Goal: Check status: Check status

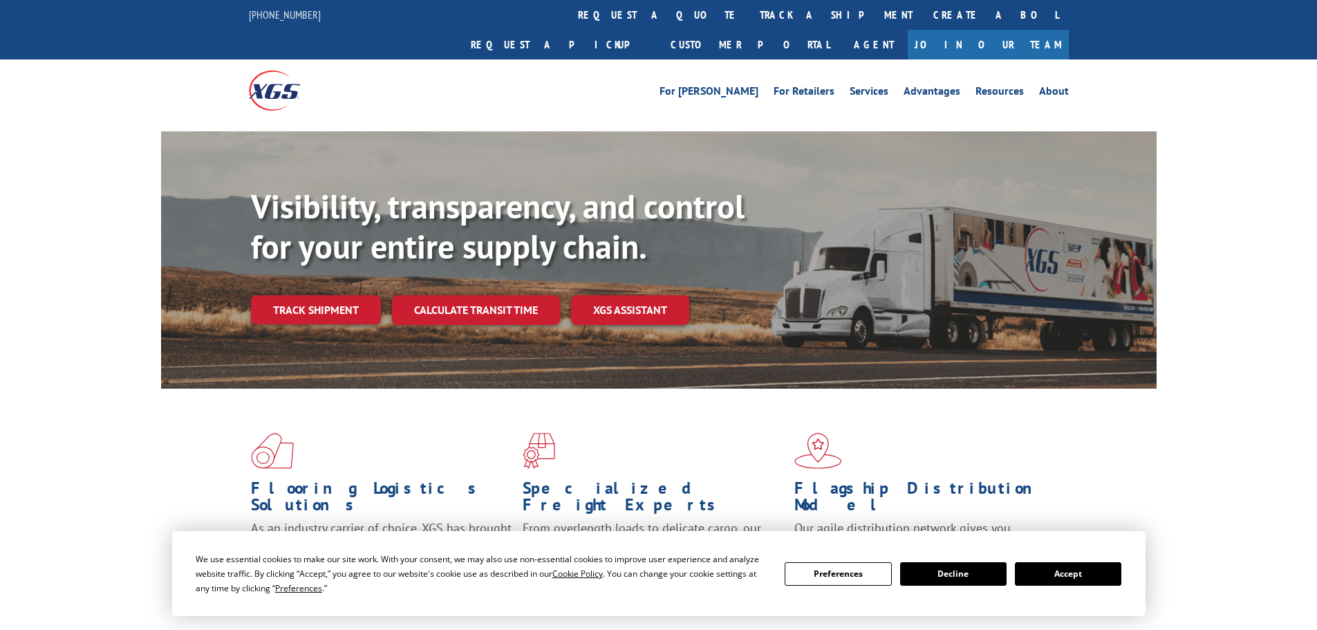
click at [1051, 574] on button "Accept" at bounding box center [1068, 574] width 106 height 24
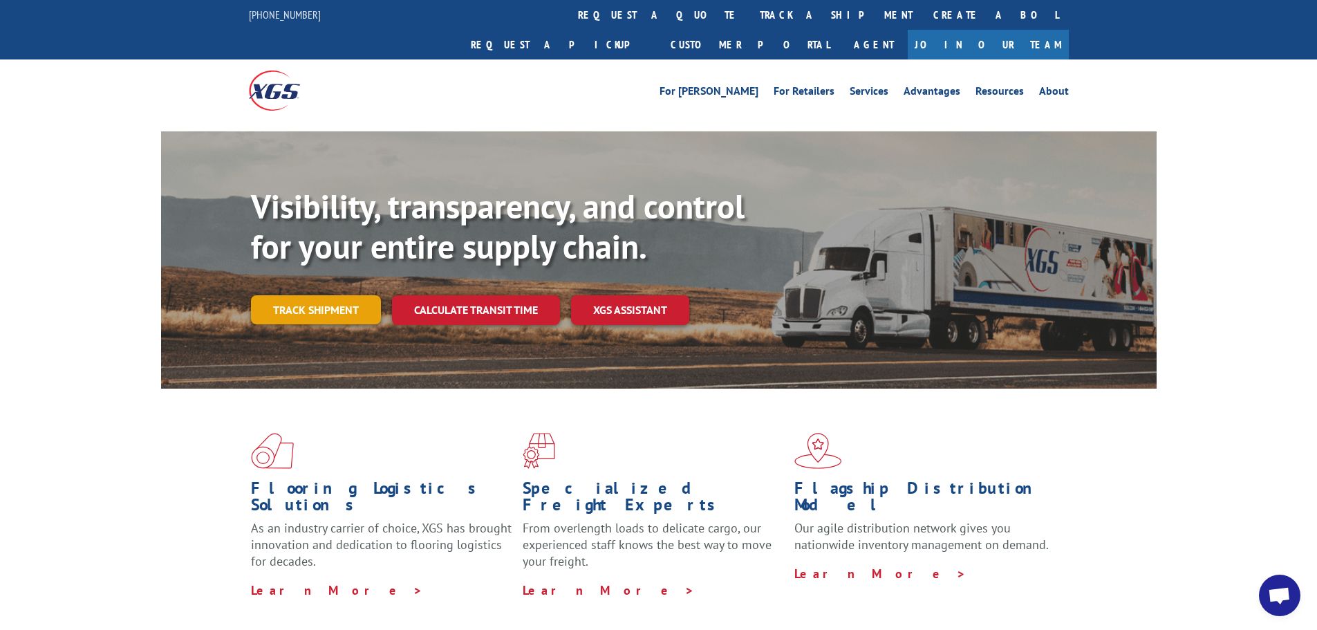
click at [328, 295] on link "Track shipment" at bounding box center [316, 309] width 130 height 29
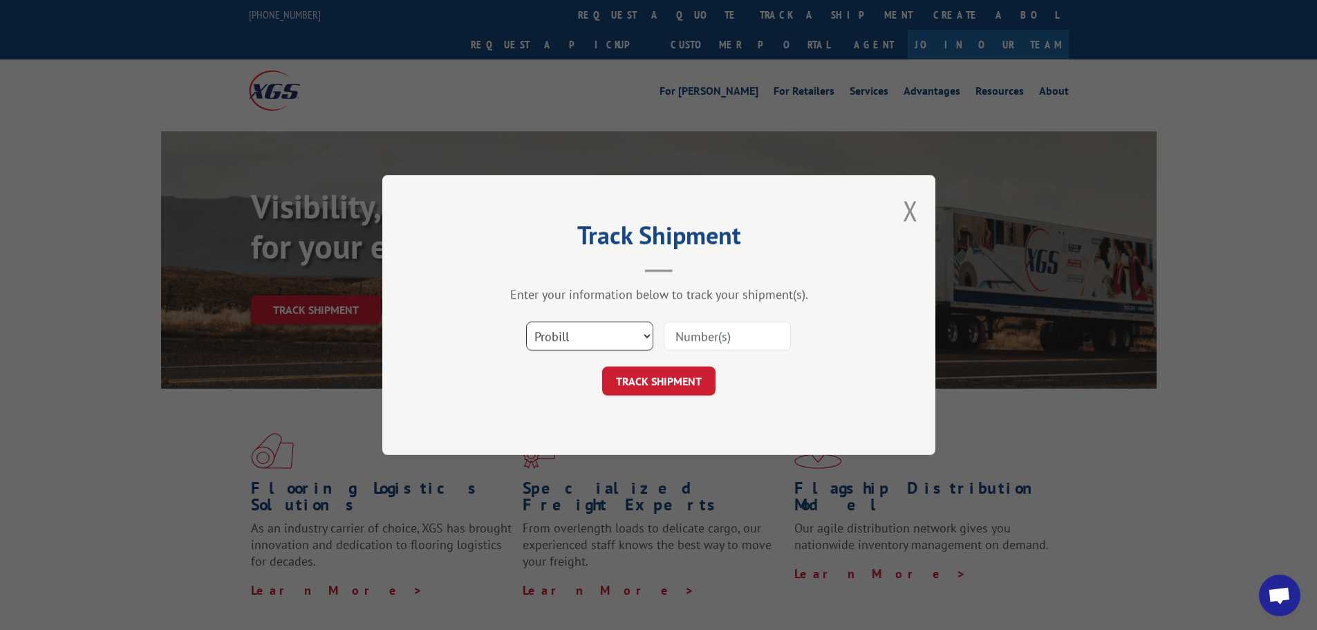
click at [534, 335] on select "Select category... Probill BOL PO" at bounding box center [589, 335] width 127 height 29
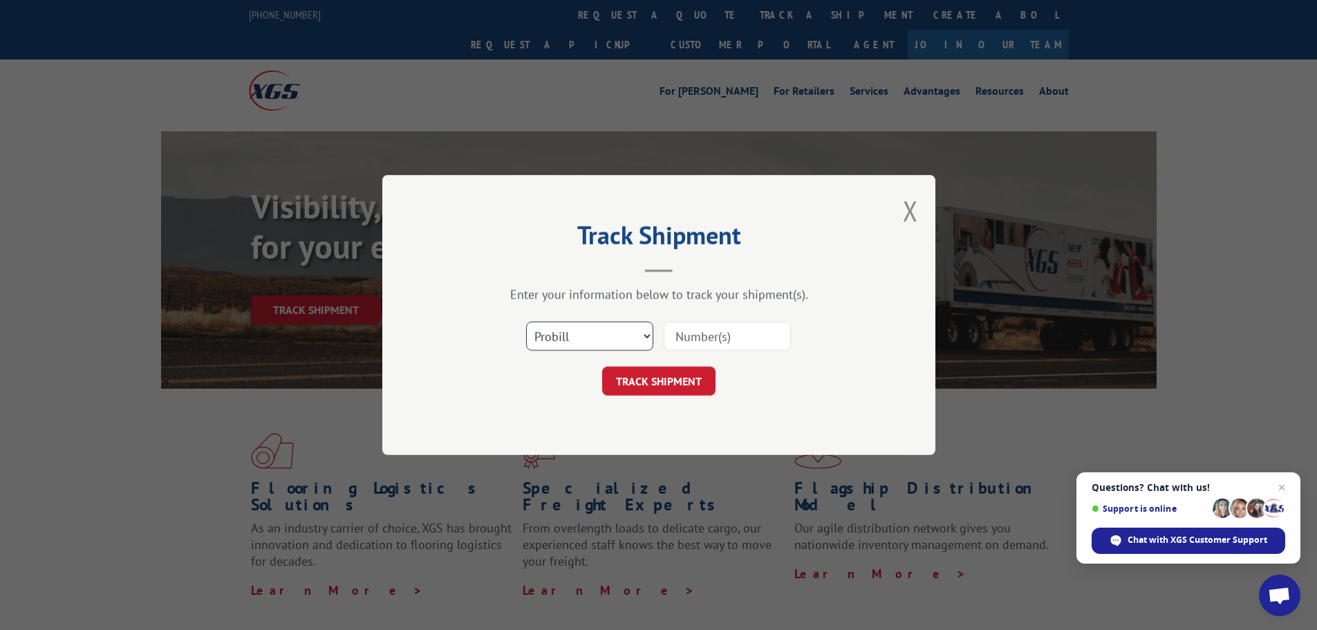
select select "po"
click at [526, 321] on select "Select category... Probill BOL PO" at bounding box center [589, 335] width 127 height 29
click at [700, 328] on input at bounding box center [727, 335] width 127 height 29
paste input "04523429"
type input "04523429"
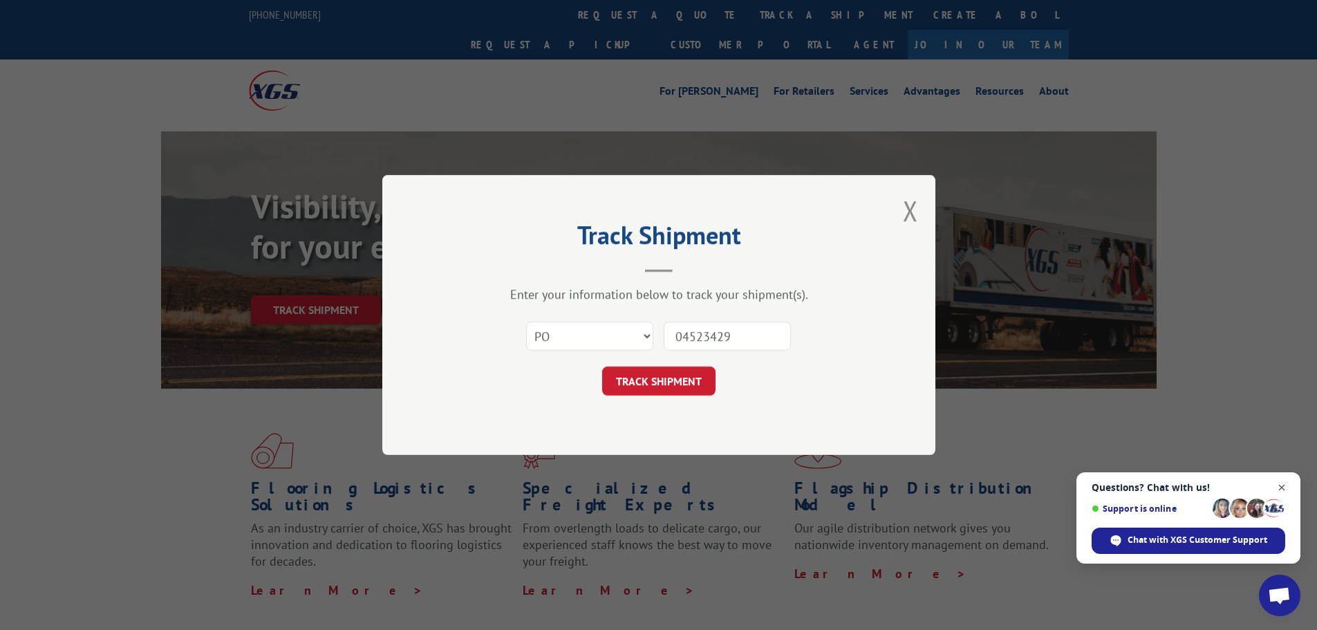
click at [1286, 485] on span "Close chat" at bounding box center [1281, 487] width 17 height 17
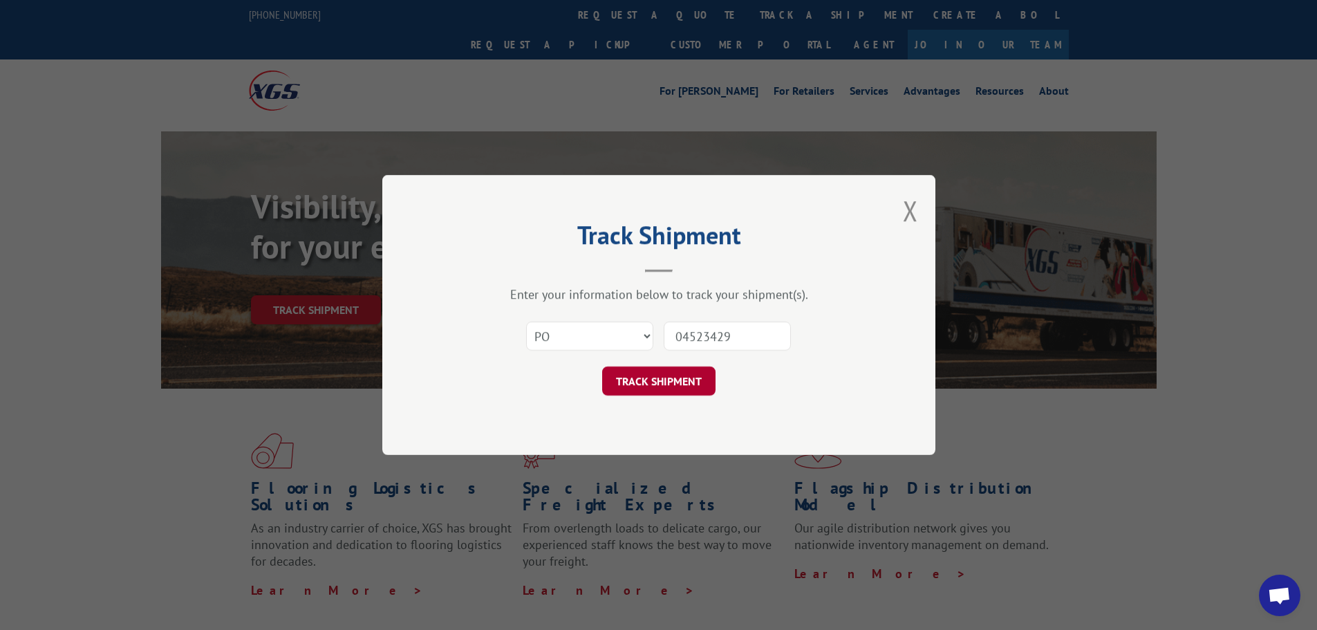
click at [647, 384] on button "TRACK SHIPMENT" at bounding box center [658, 380] width 113 height 29
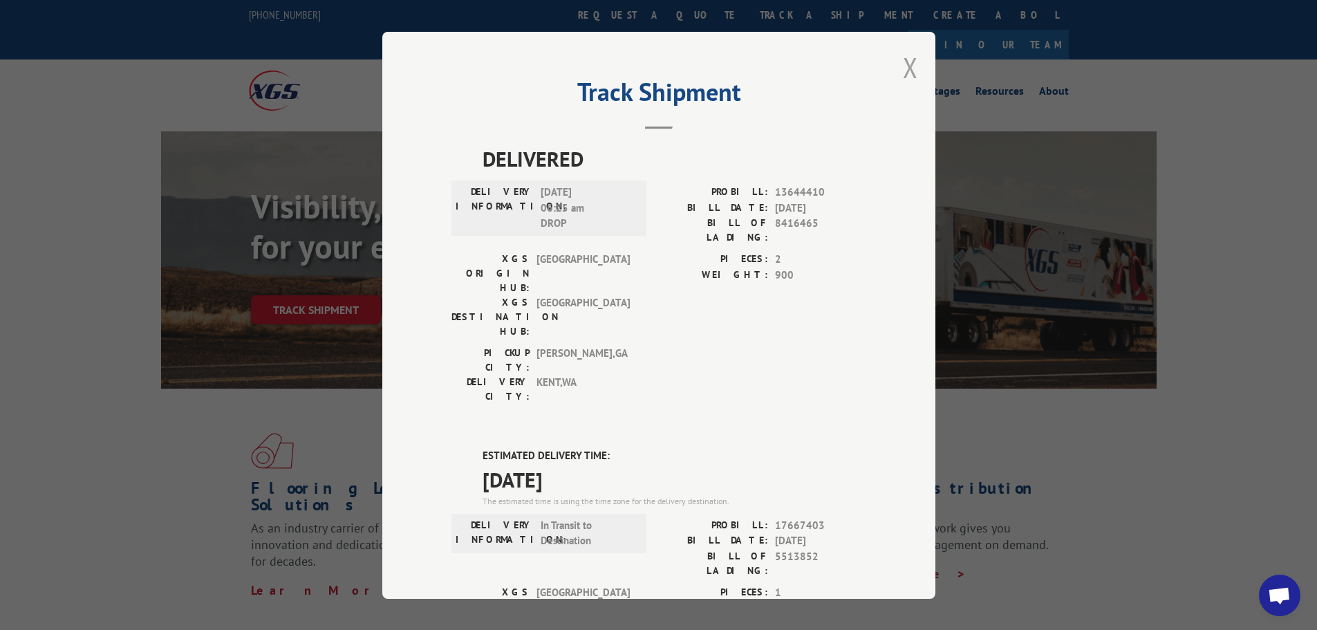
click at [909, 74] on button "Close modal" at bounding box center [910, 67] width 15 height 37
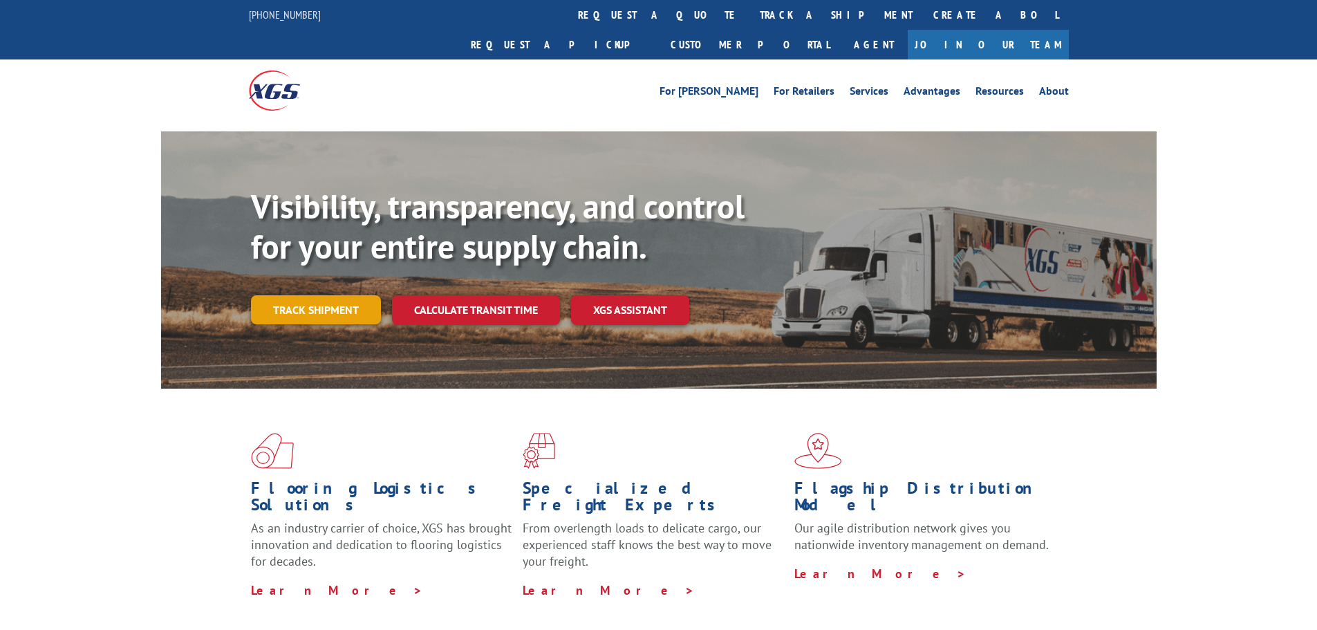
click at [321, 295] on link "Track shipment" at bounding box center [316, 309] width 130 height 29
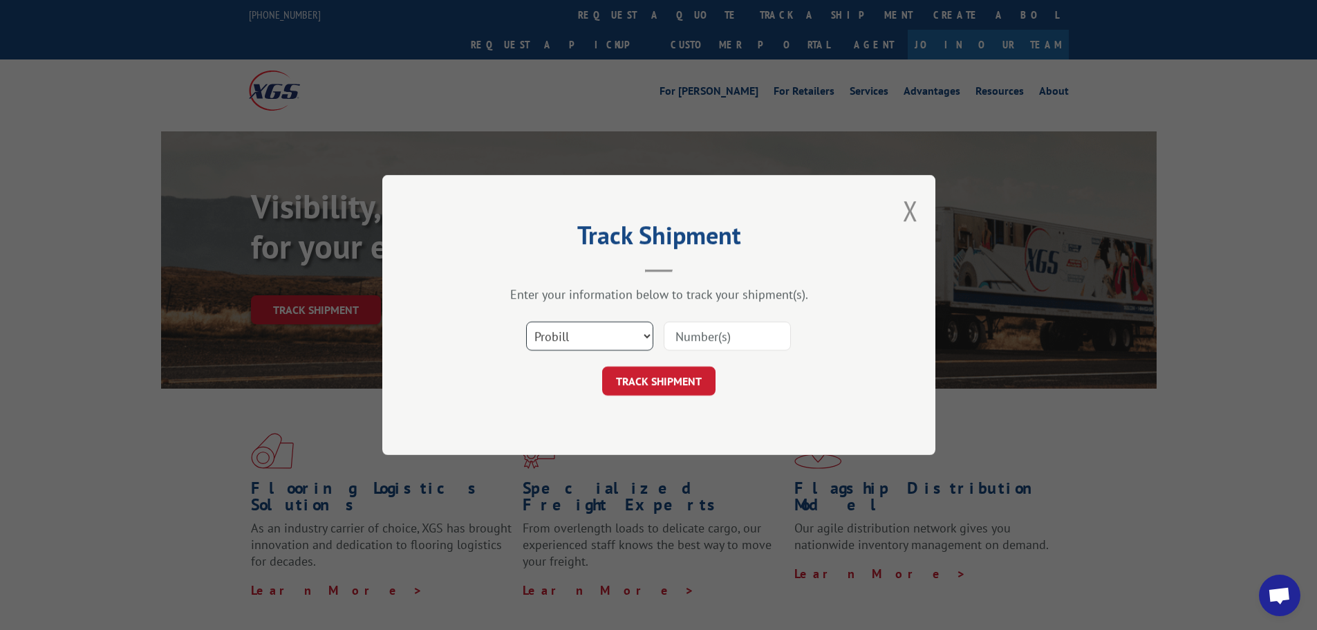
click at [538, 337] on select "Select category... Probill BOL PO" at bounding box center [589, 335] width 127 height 29
select select "bol"
click at [526, 321] on select "Select category... Probill BOL PO" at bounding box center [589, 335] width 127 height 29
click at [684, 330] on input at bounding box center [727, 335] width 127 height 29
paste input "5513852"
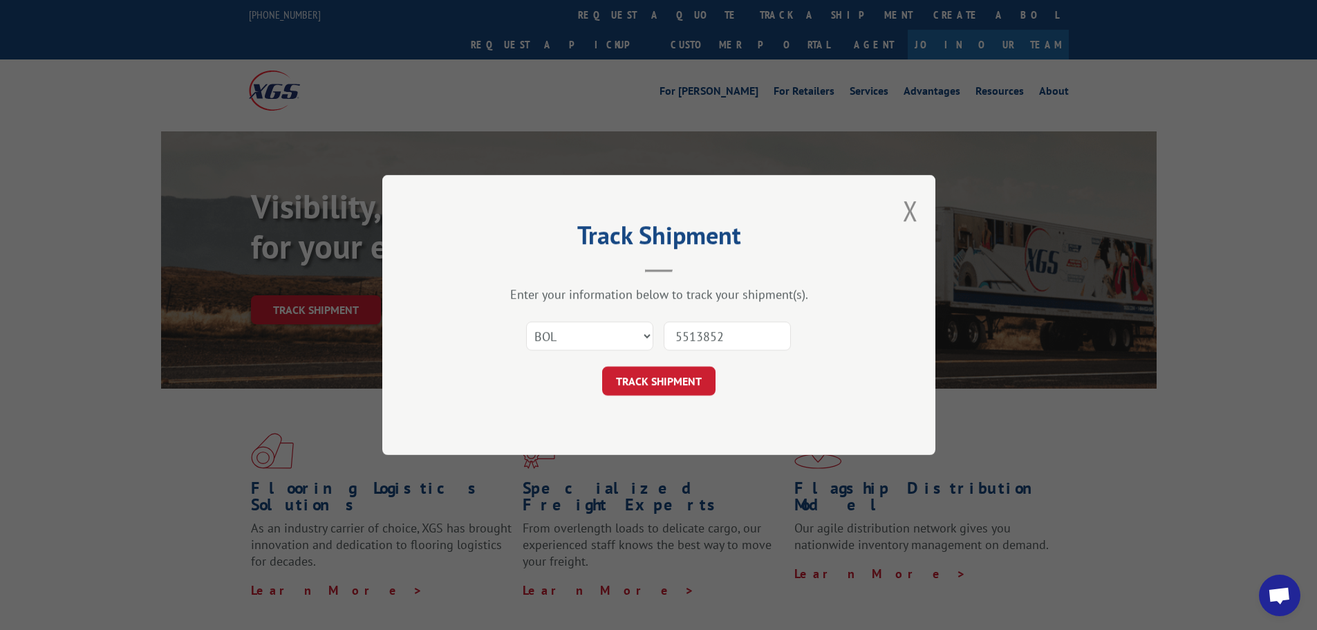
type input "5513852"
click at [648, 396] on div "Track Shipment Enter your information below to track your shipment(s). Select c…" at bounding box center [658, 315] width 553 height 280
click at [651, 386] on button "TRACK SHIPMENT" at bounding box center [658, 380] width 113 height 29
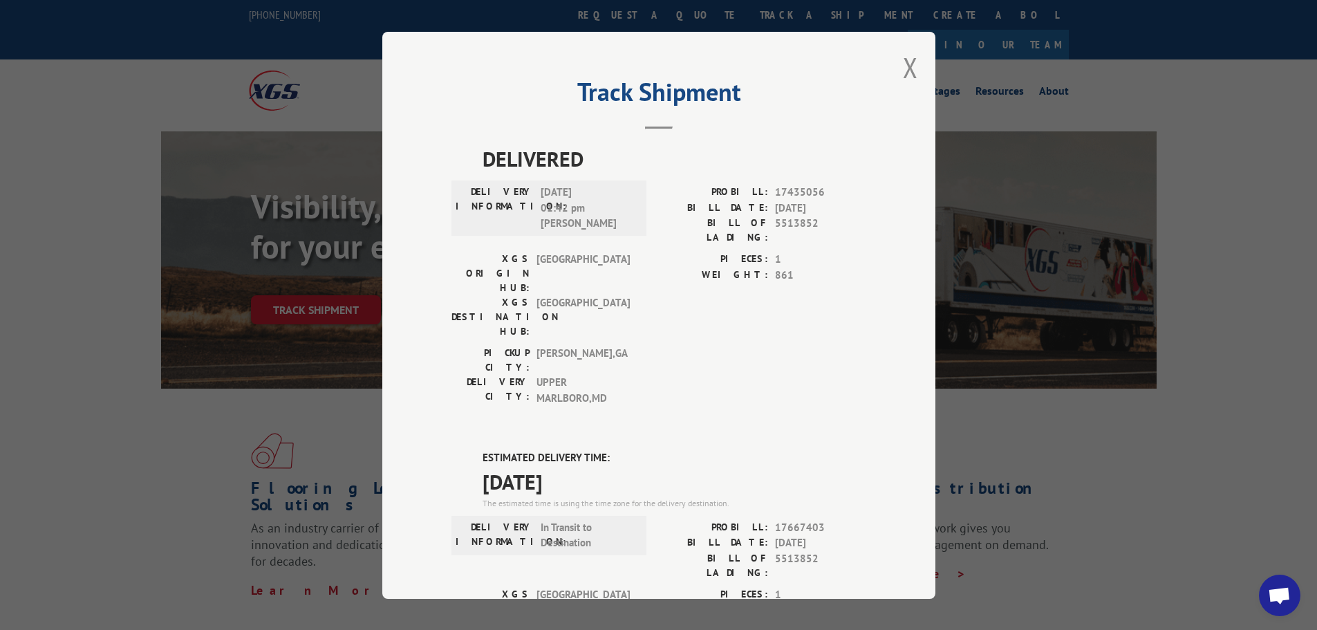
click at [912, 68] on div "Track Shipment DELIVERED DELIVERY INFORMATION: 07/21/2025 01:42 pm Francis PROB…" at bounding box center [658, 315] width 553 height 567
click at [908, 73] on button "Close modal" at bounding box center [910, 67] width 15 height 37
